Goal: Task Accomplishment & Management: Use online tool/utility

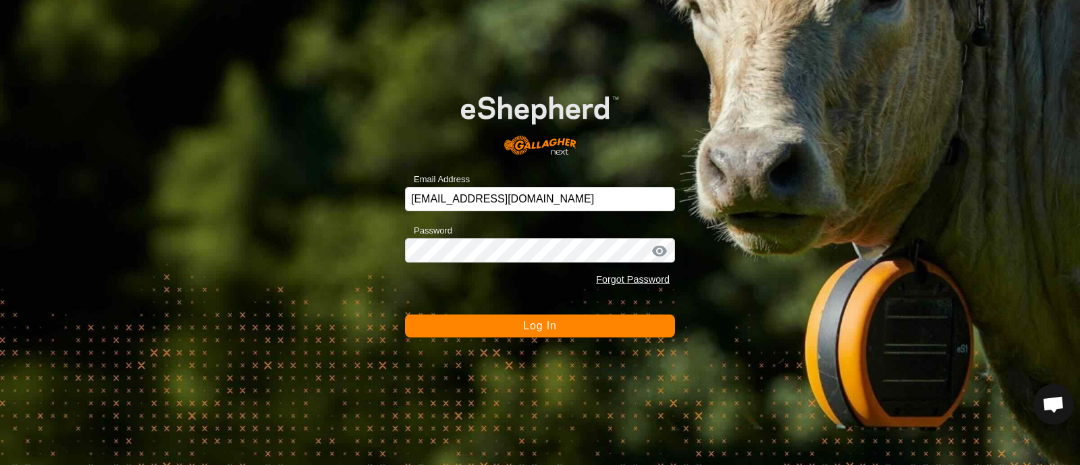
click at [495, 326] on button "Log In" at bounding box center [540, 326] width 270 height 23
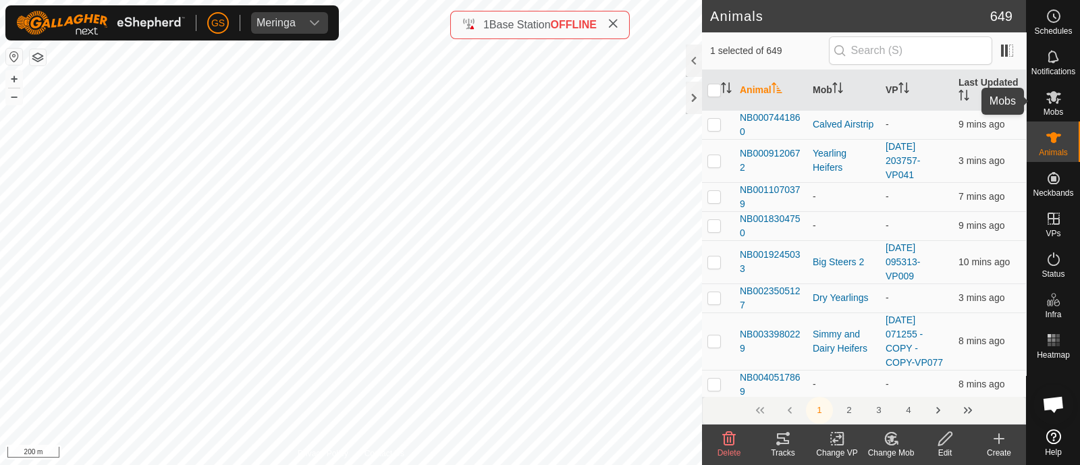
click at [1056, 98] on icon at bounding box center [1054, 97] width 16 height 16
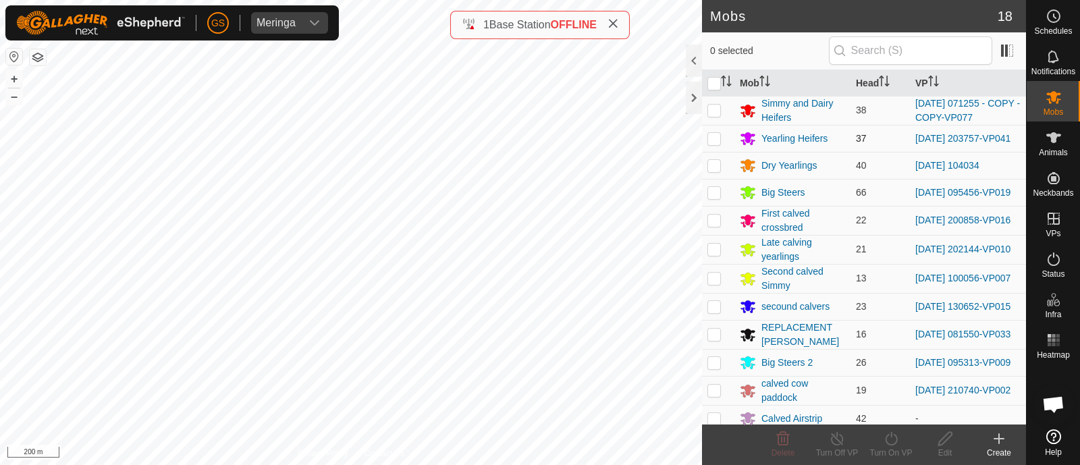
click at [714, 137] on p-checkbox at bounding box center [715, 138] width 14 height 11
checkbox input "true"
click at [834, 432] on icon at bounding box center [837, 439] width 17 height 16
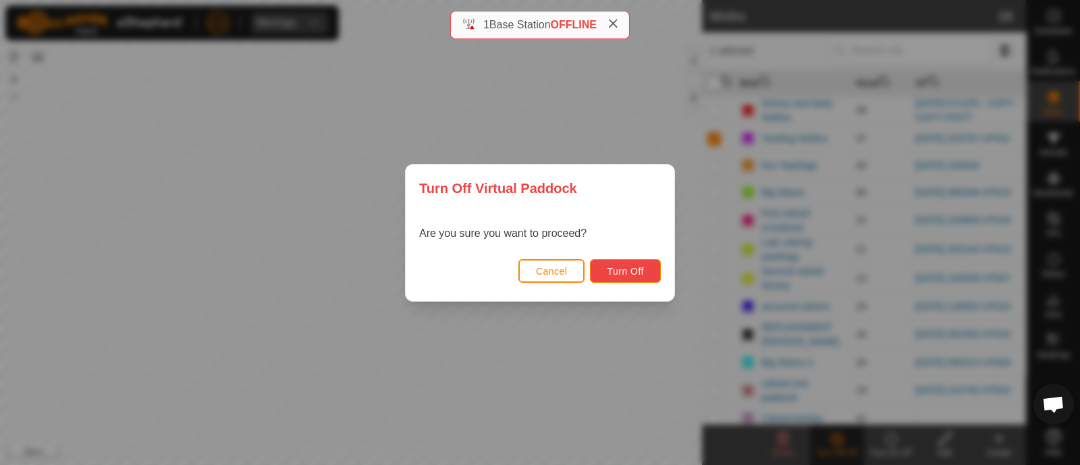
click at [625, 266] on span "Turn Off" at bounding box center [625, 271] width 37 height 11
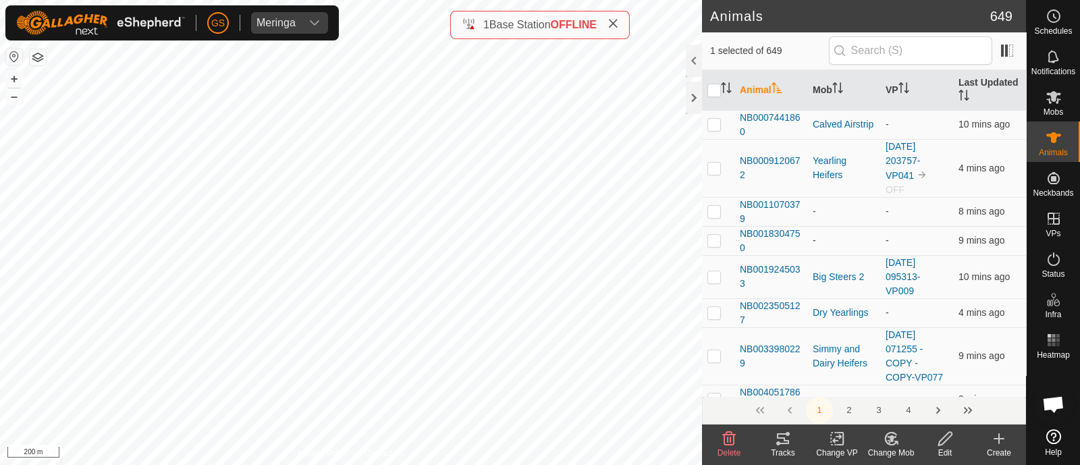
click at [891, 442] on icon at bounding box center [891, 439] width 9 height 7
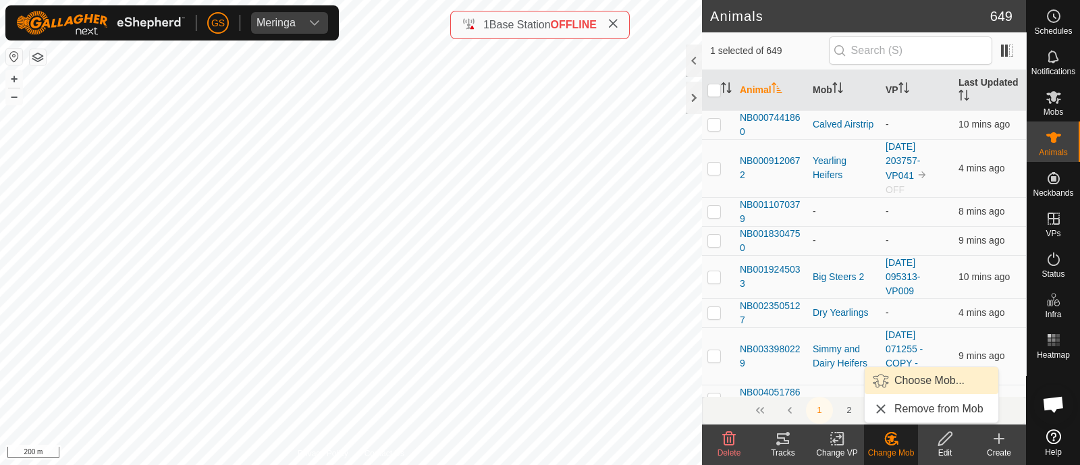
click at [887, 379] on link "Choose Mob..." at bounding box center [932, 380] width 134 height 27
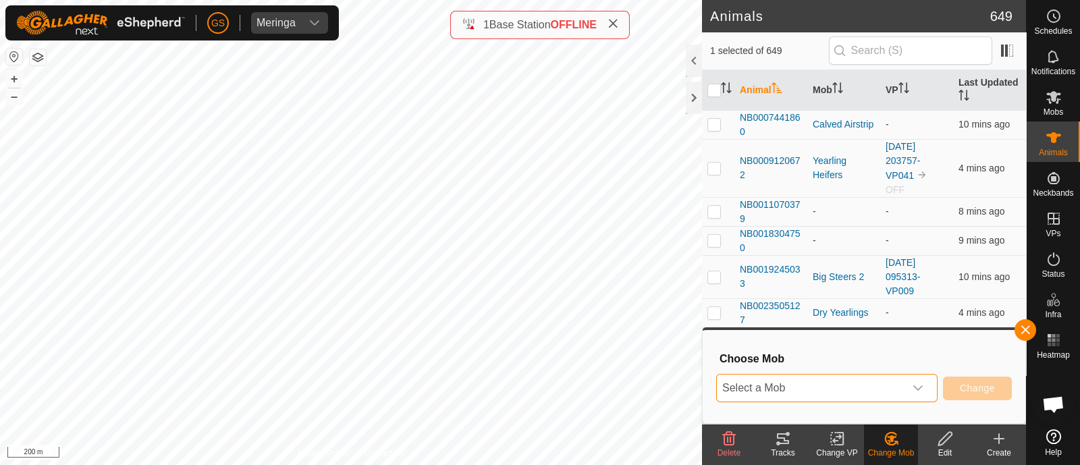
click at [882, 379] on span "Select a Mob" at bounding box center [811, 388] width 188 height 27
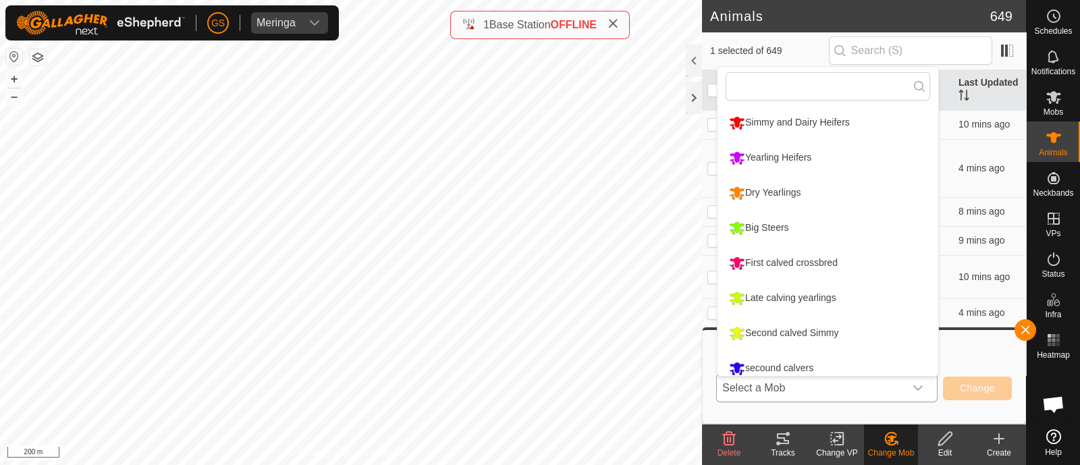
click at [747, 159] on li "Yearling Heifers" at bounding box center [828, 158] width 221 height 34
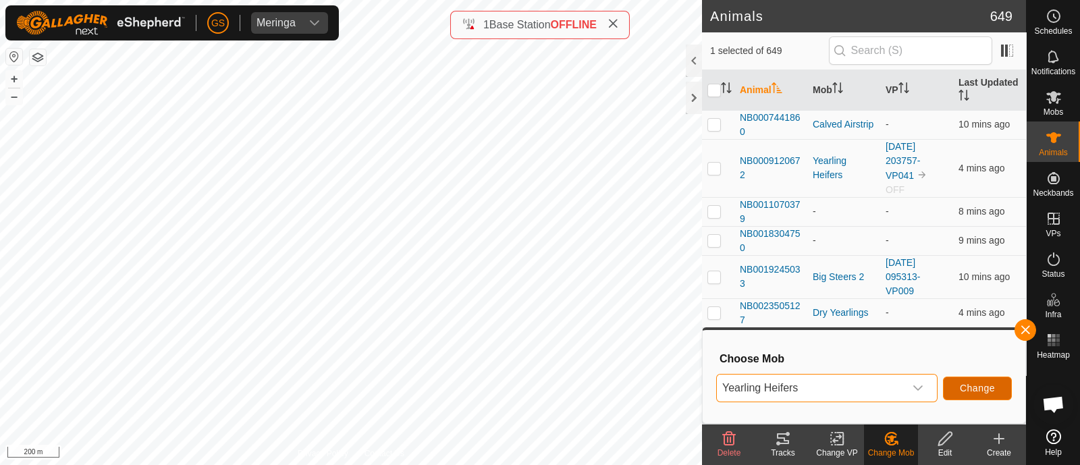
click at [979, 383] on span "Change" at bounding box center [977, 388] width 35 height 11
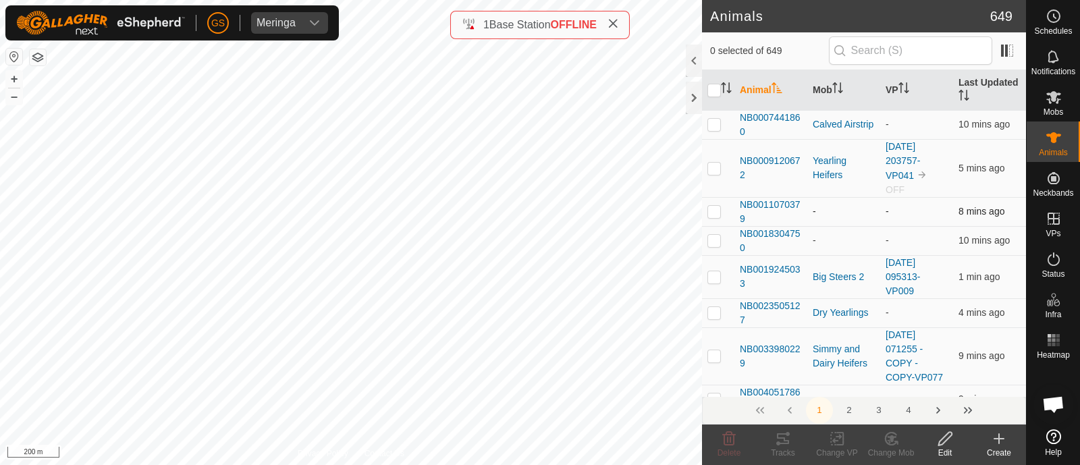
scroll to position [84, 0]
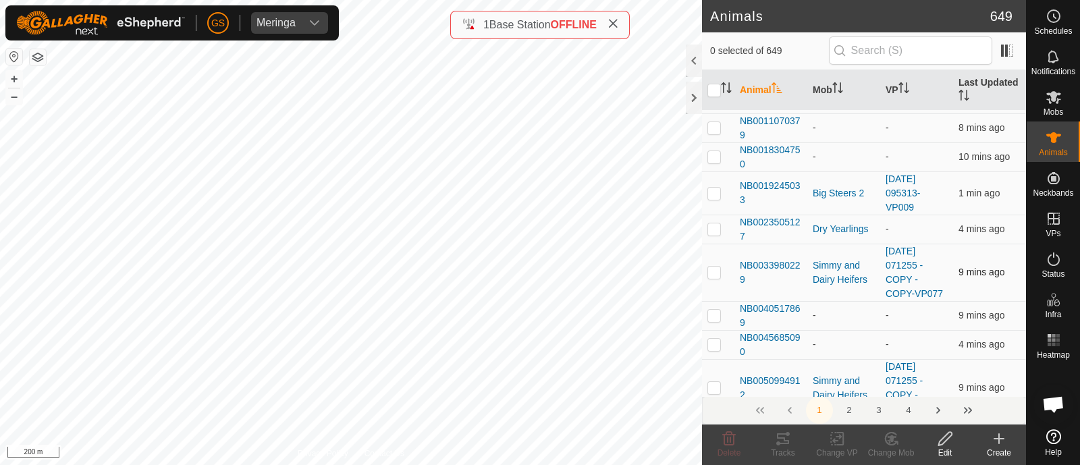
click at [717, 274] on p-checkbox at bounding box center [715, 272] width 14 height 11
checkbox input "true"
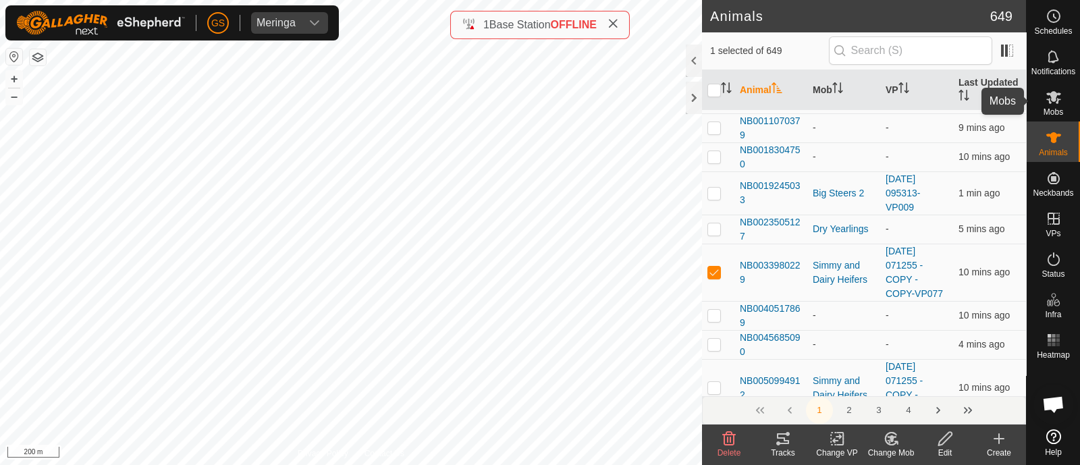
click at [1057, 83] on div "Mobs" at bounding box center [1053, 101] width 53 height 41
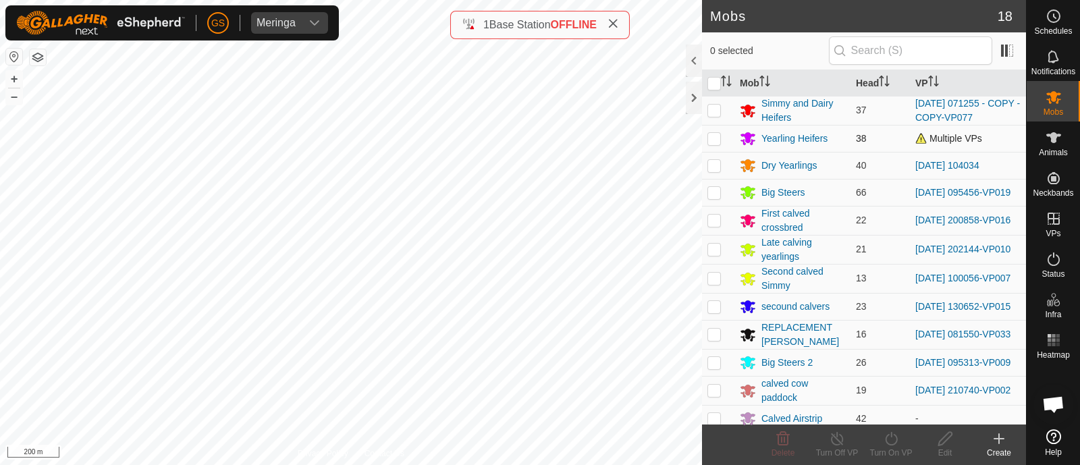
click at [713, 137] on p-checkbox at bounding box center [715, 138] width 14 height 11
checkbox input "true"
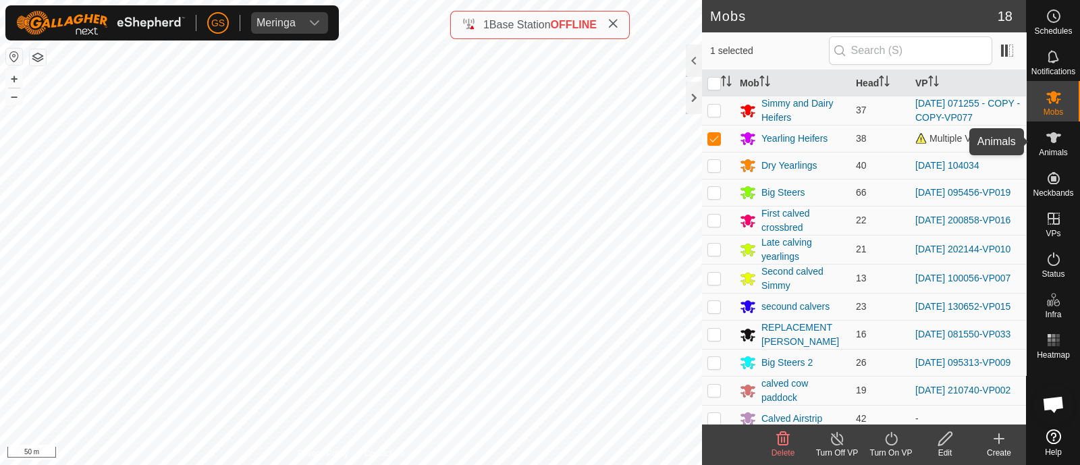
click at [1057, 136] on icon at bounding box center [1054, 138] width 16 height 16
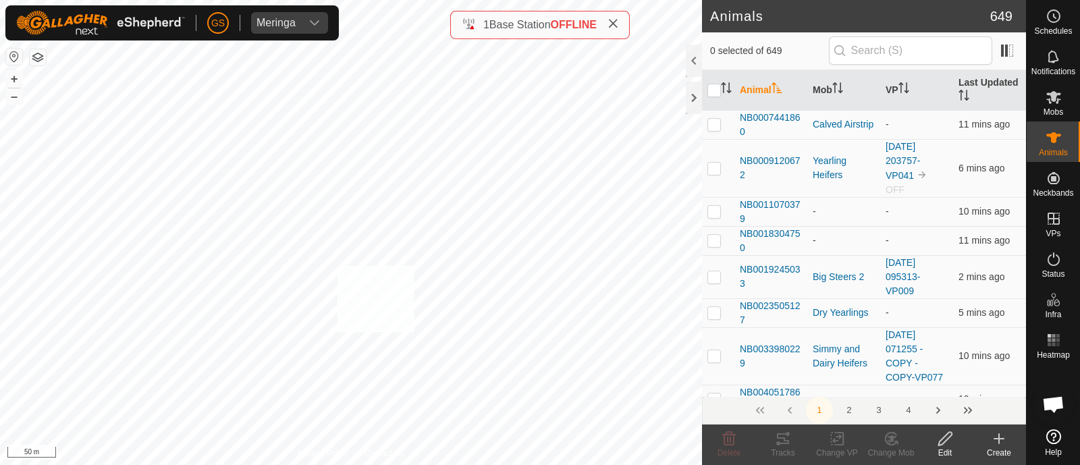
checkbox input "true"
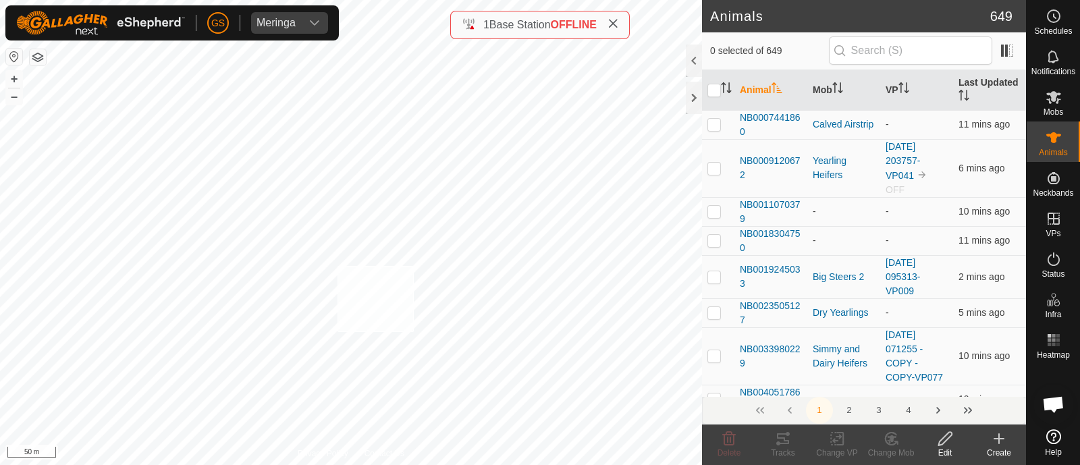
checkbox input "true"
click at [891, 440] on icon at bounding box center [891, 439] width 9 height 7
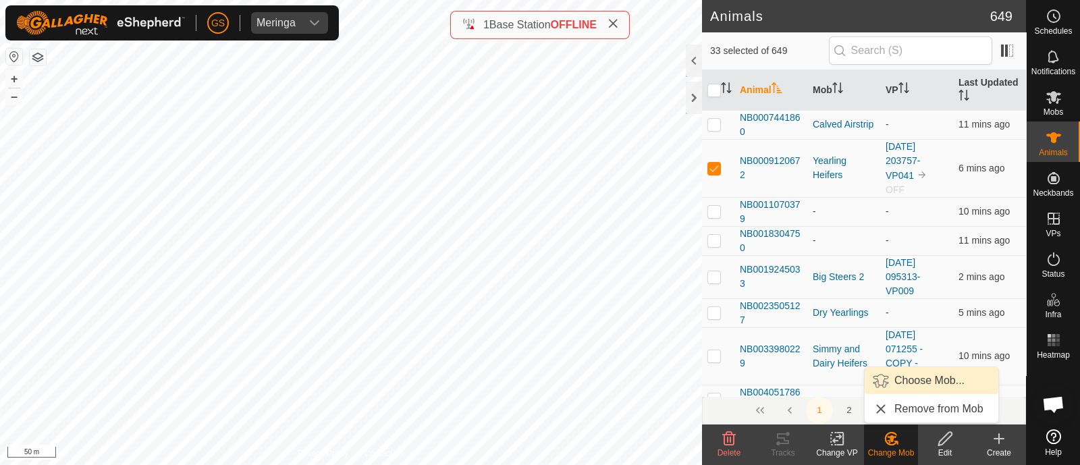
click at [901, 377] on link "Choose Mob..." at bounding box center [932, 380] width 134 height 27
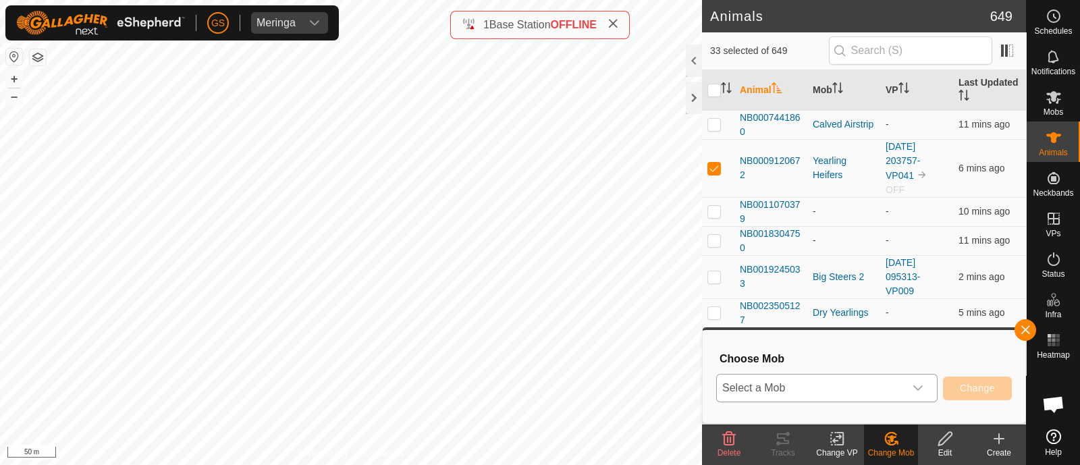
click at [899, 384] on span "Select a Mob" at bounding box center [811, 388] width 188 height 27
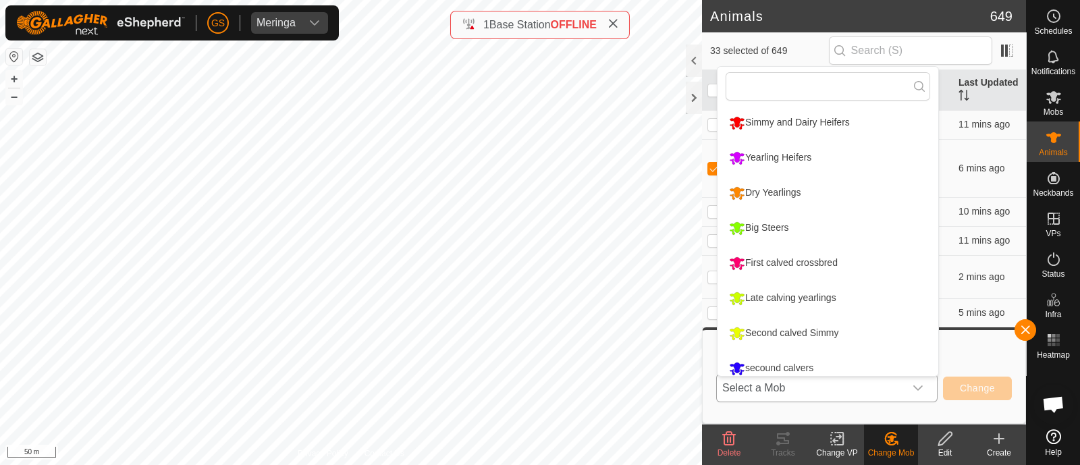
click at [756, 121] on li "Simmy and Dairy Heifers" at bounding box center [828, 123] width 221 height 34
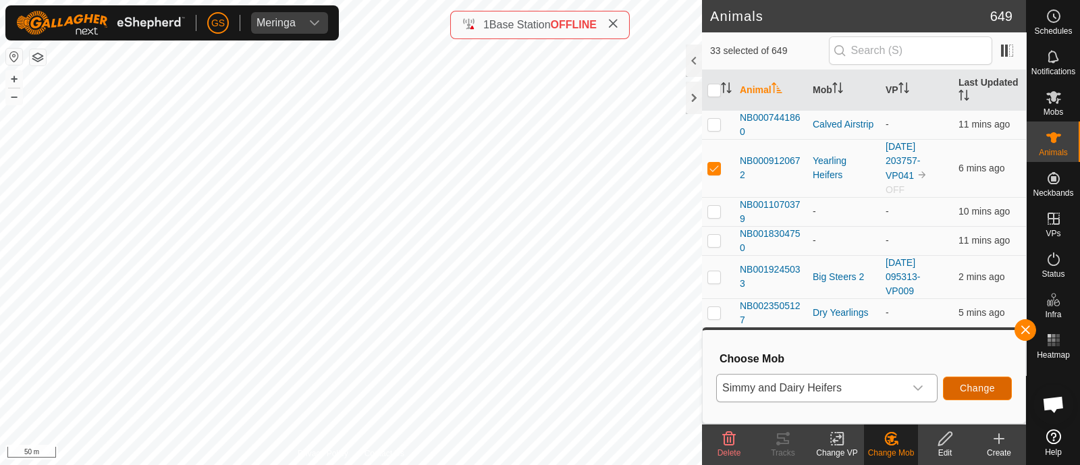
click at [970, 386] on span "Change" at bounding box center [977, 388] width 35 height 11
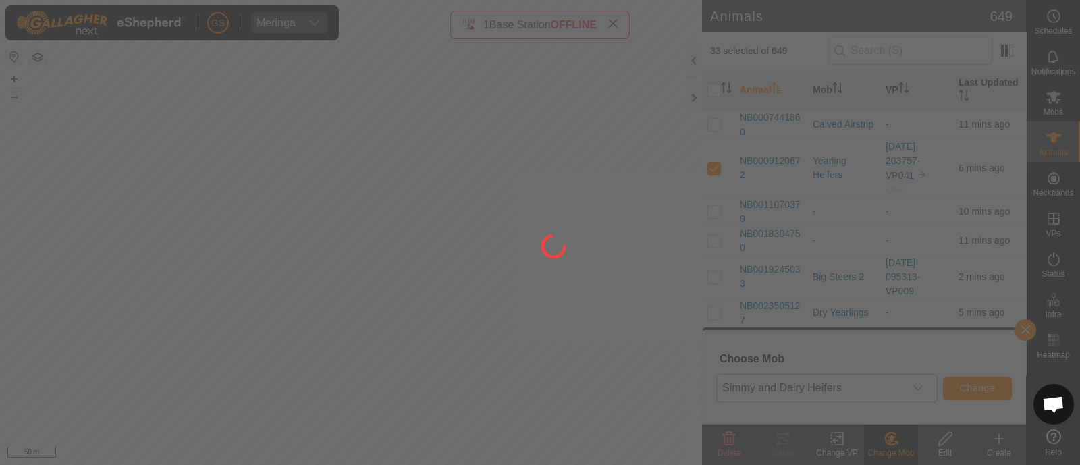
checkbox input "false"
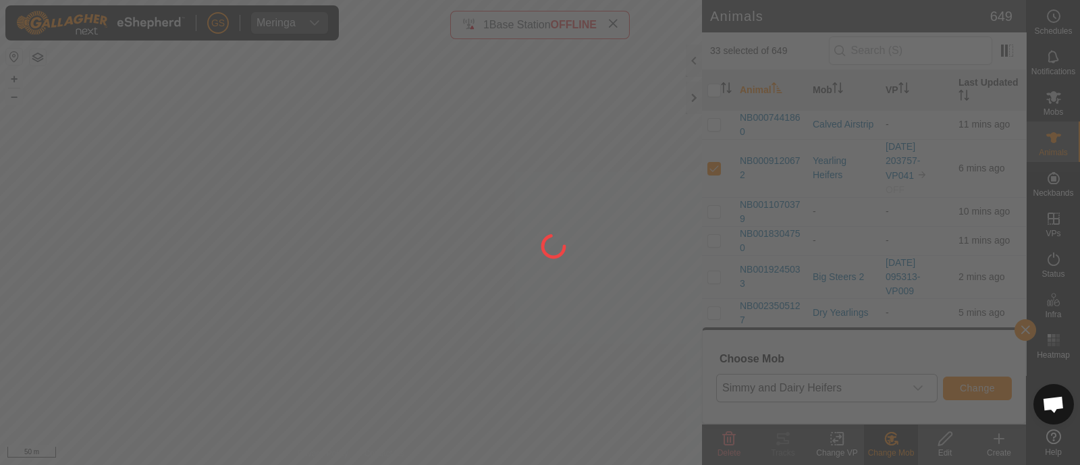
checkbox input "false"
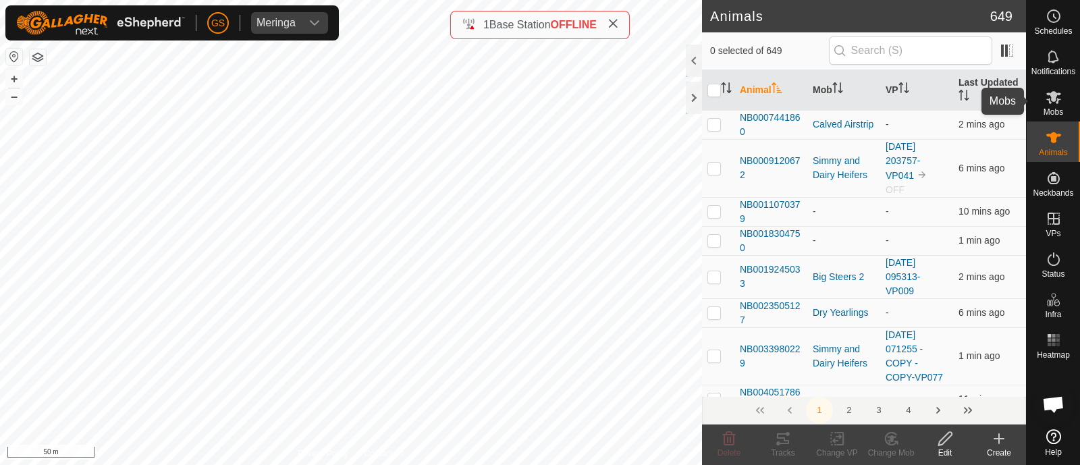
click at [1046, 101] on icon at bounding box center [1054, 97] width 16 height 16
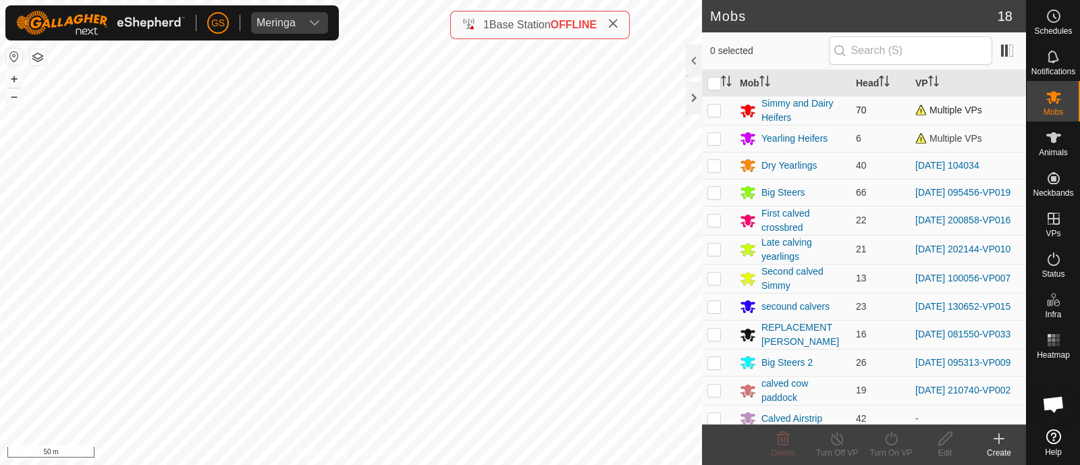
click at [713, 107] on p-checkbox at bounding box center [715, 110] width 14 height 11
checkbox input "true"
click at [892, 438] on icon at bounding box center [891, 439] width 17 height 16
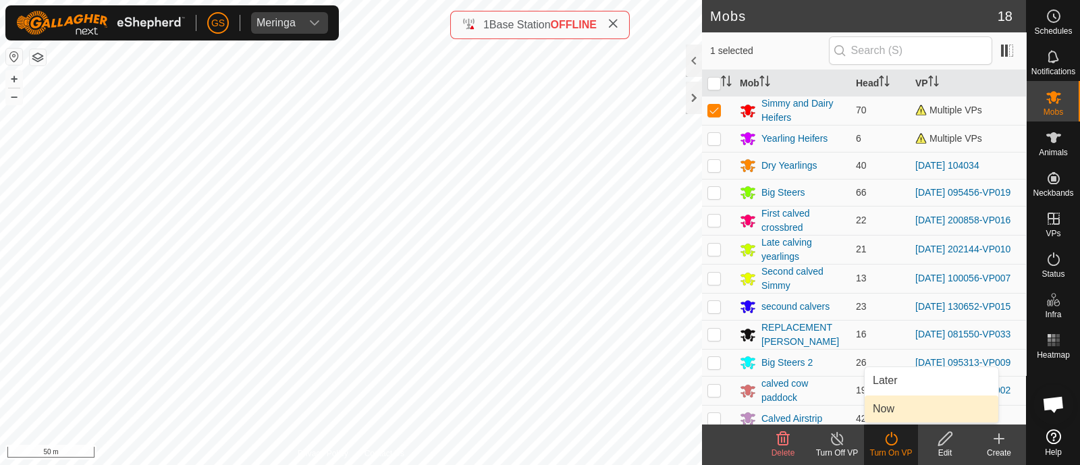
click at [892, 413] on link "Now" at bounding box center [932, 409] width 134 height 27
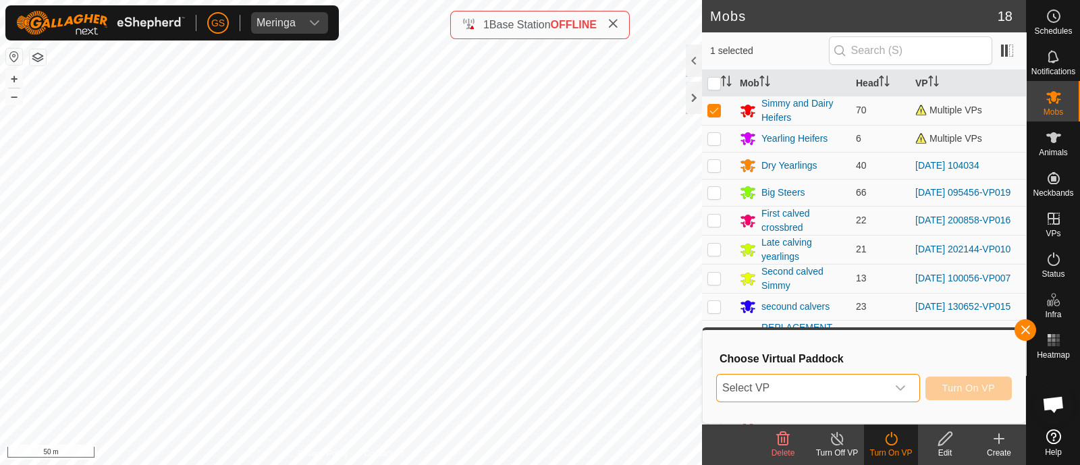
click at [880, 388] on span "Select VP" at bounding box center [802, 388] width 170 height 27
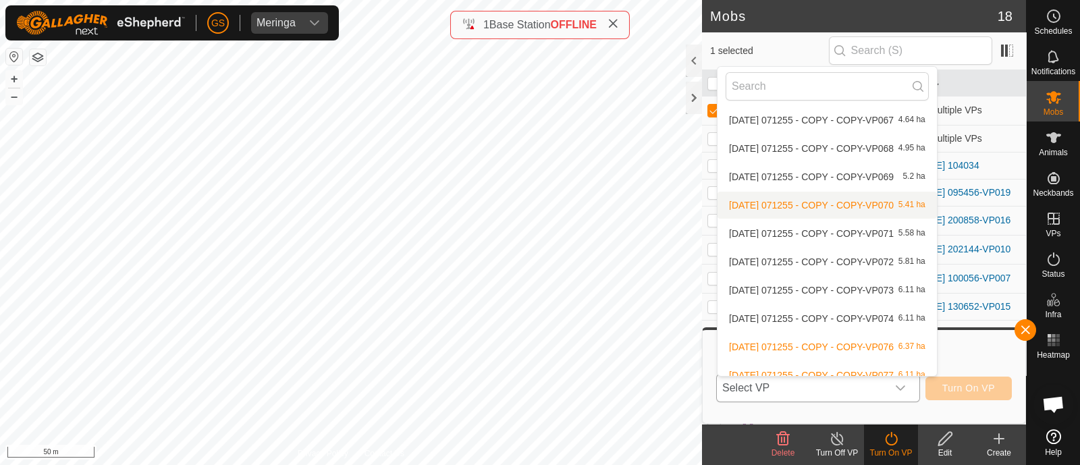
scroll to position [698, 0]
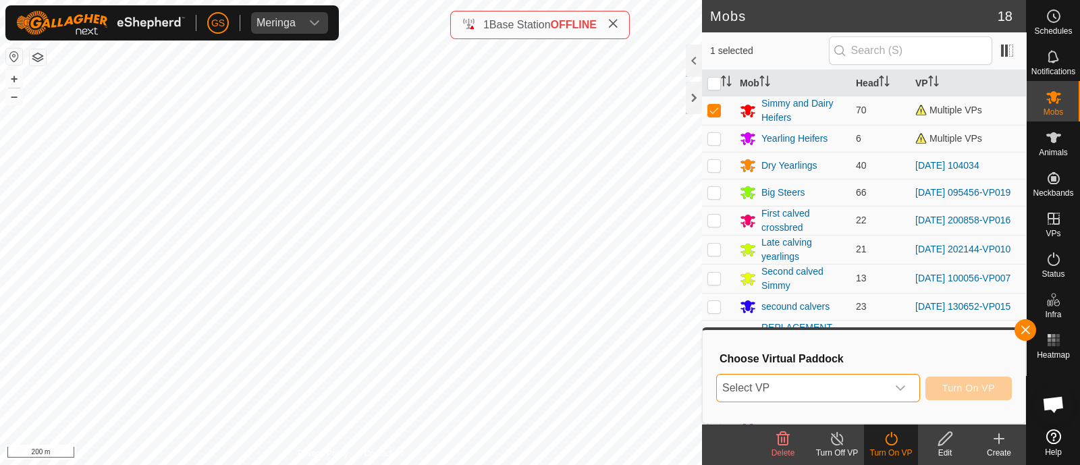
click at [841, 396] on span "Select VP" at bounding box center [802, 388] width 170 height 27
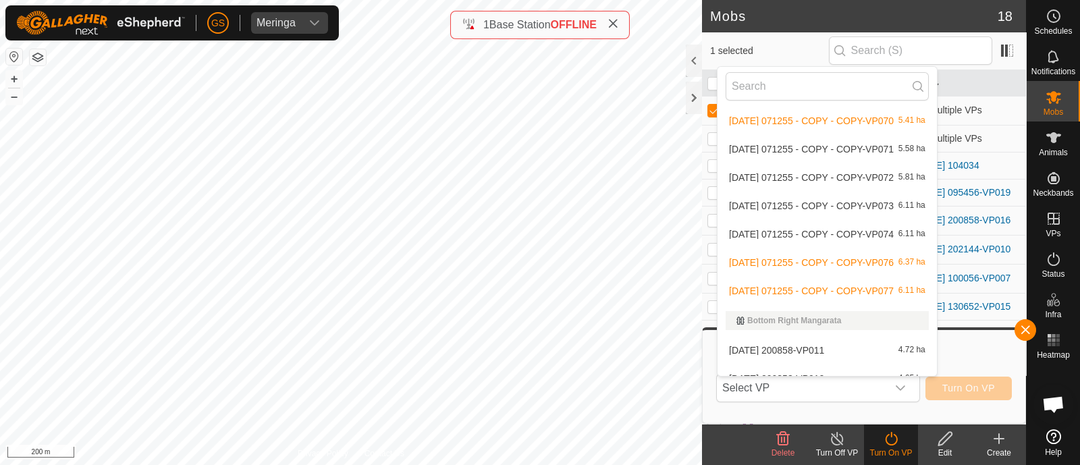
click at [824, 285] on li "[DATE] 071255 - COPY - COPY-VP077 6.11 ha" at bounding box center [827, 291] width 219 height 27
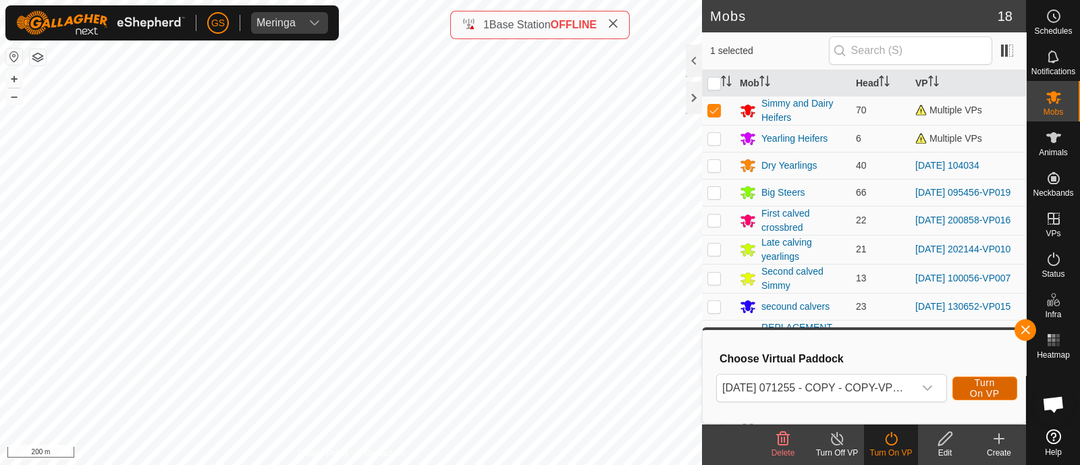
click at [980, 391] on span "Turn On VP" at bounding box center [985, 388] width 31 height 22
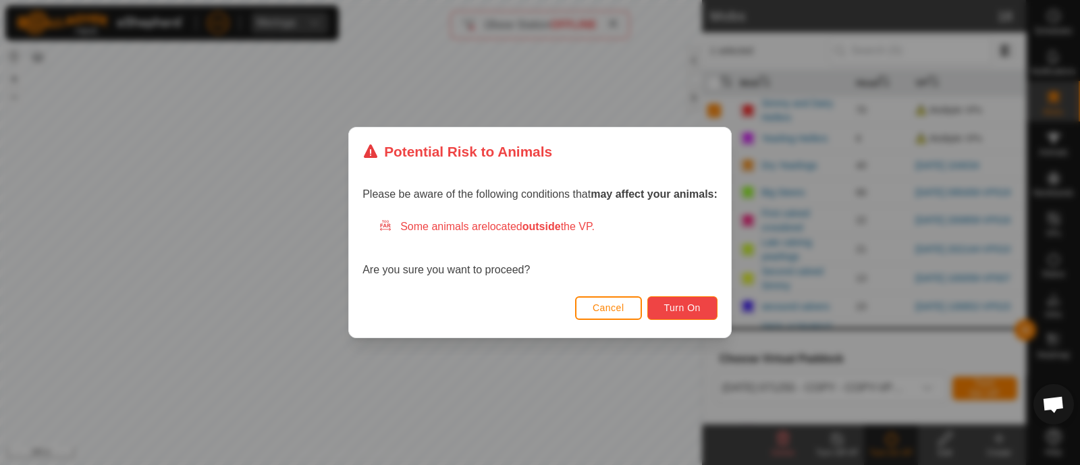
click at [692, 311] on span "Turn On" at bounding box center [682, 307] width 36 height 11
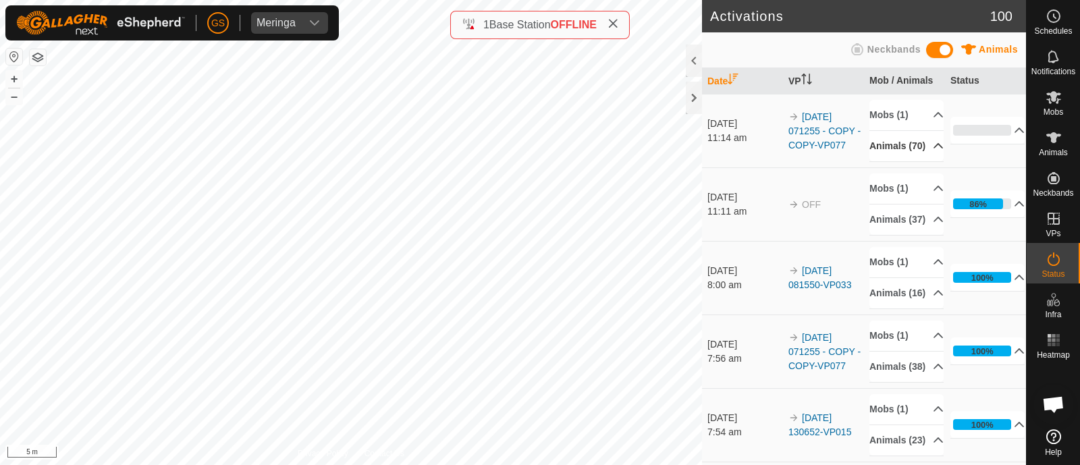
click at [918, 154] on p-accordion-header "Animals (70)" at bounding box center [907, 146] width 74 height 30
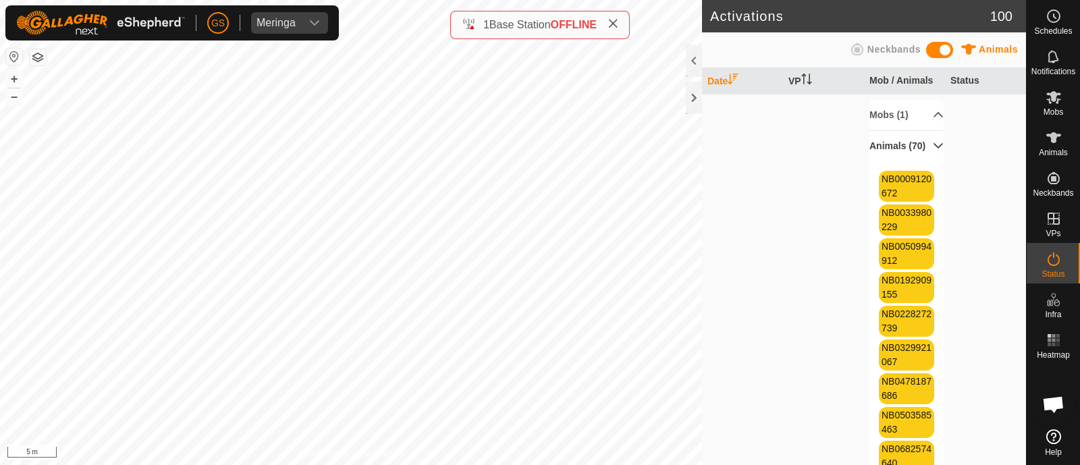
click at [917, 151] on p-accordion-header "Animals (70)" at bounding box center [907, 146] width 74 height 30
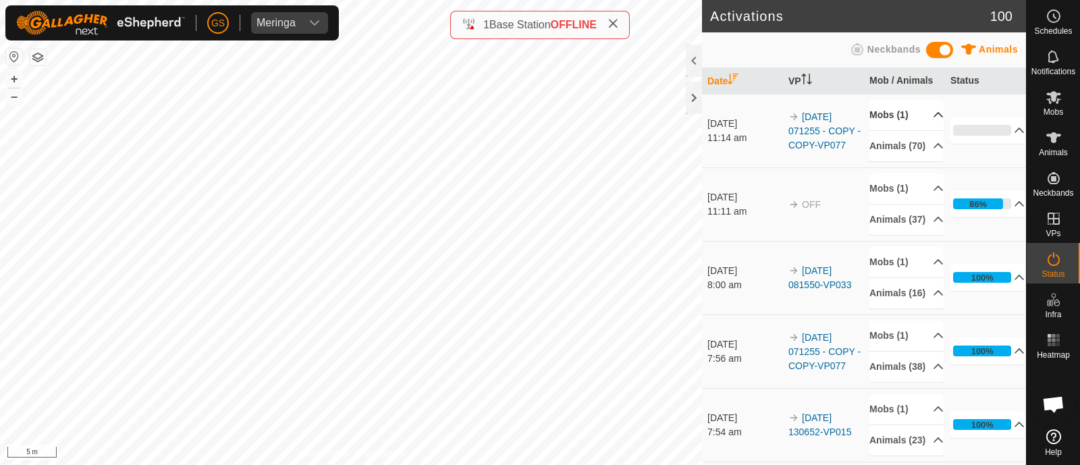
click at [919, 116] on p-accordion-header "Mobs (1)" at bounding box center [907, 115] width 74 height 30
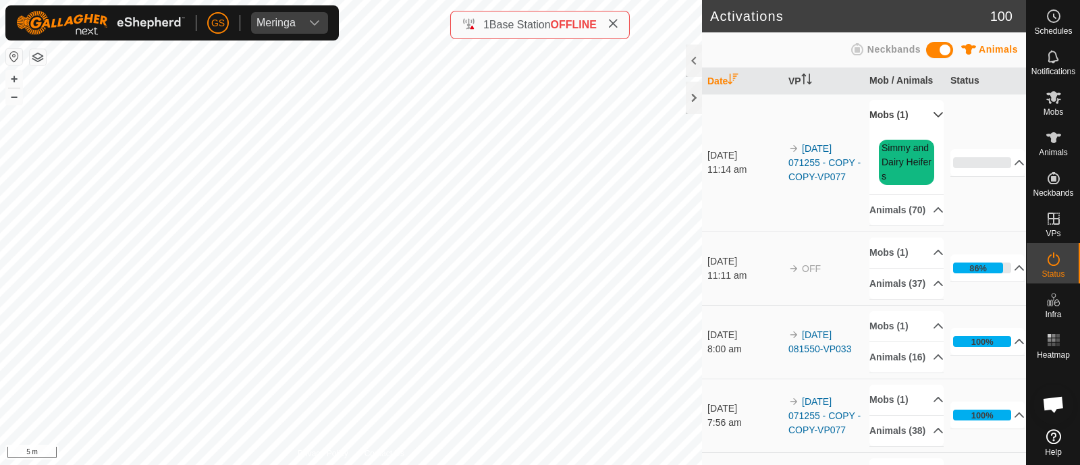
click at [919, 116] on p-accordion-header "Mobs (1)" at bounding box center [907, 115] width 74 height 30
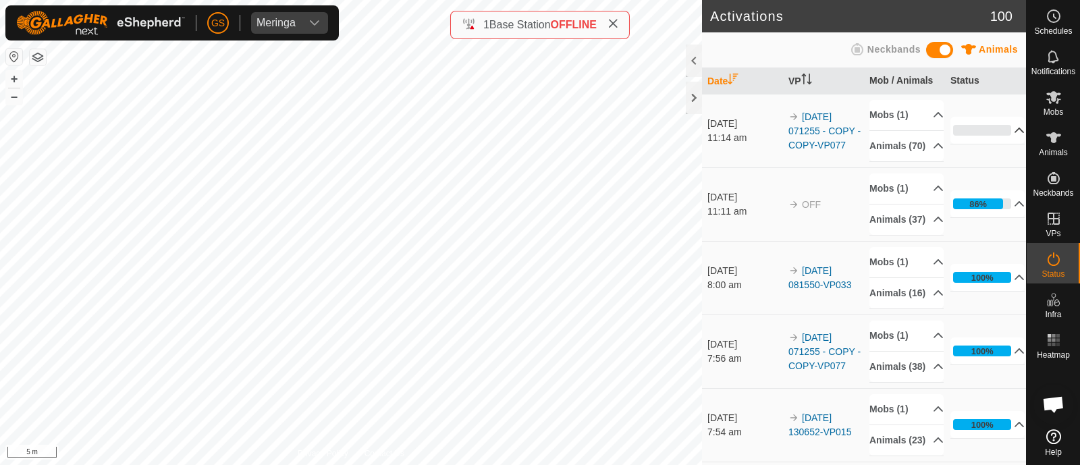
click at [998, 139] on p-accordion-header "0%" at bounding box center [988, 130] width 74 height 27
